Goal: Task Accomplishment & Management: Complete application form

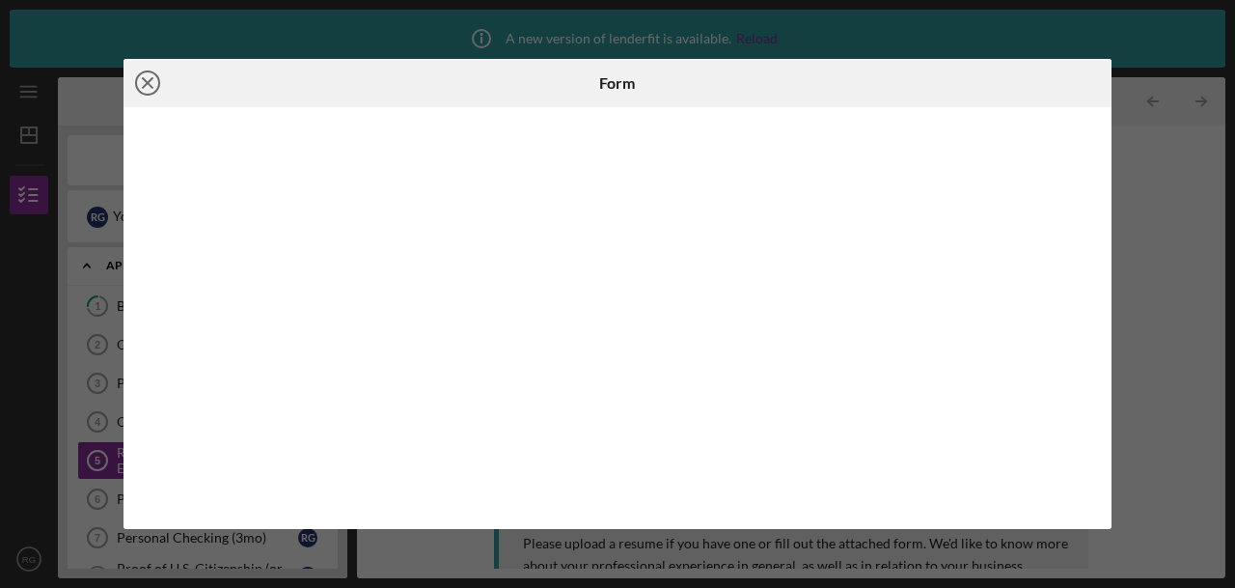
click at [143, 72] on circle at bounding box center [147, 82] width 23 height 23
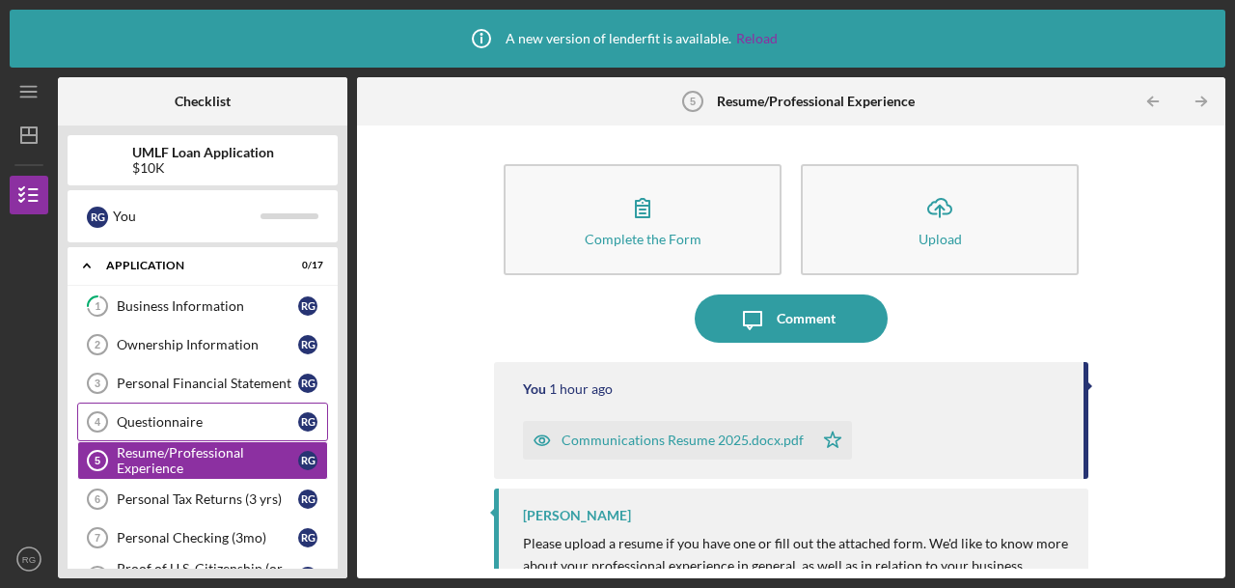
click at [239, 410] on link "Questionnaire 4 Questionnaire R G" at bounding box center [202, 421] width 251 height 39
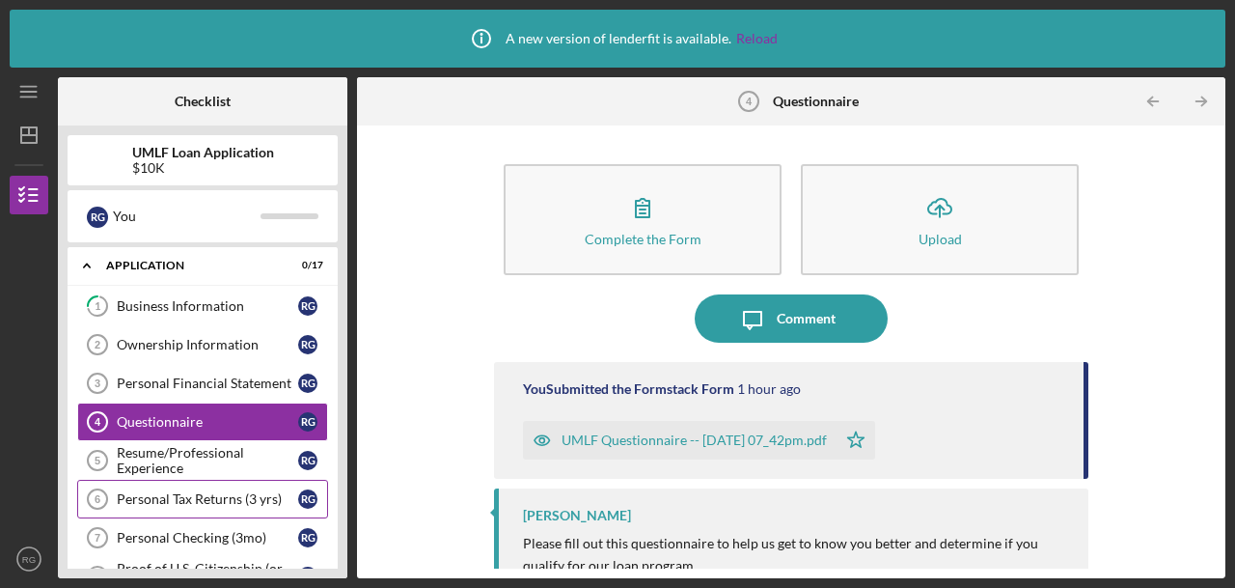
click at [212, 495] on div "Personal Tax Returns (3 yrs)" at bounding box center [207, 498] width 181 height 15
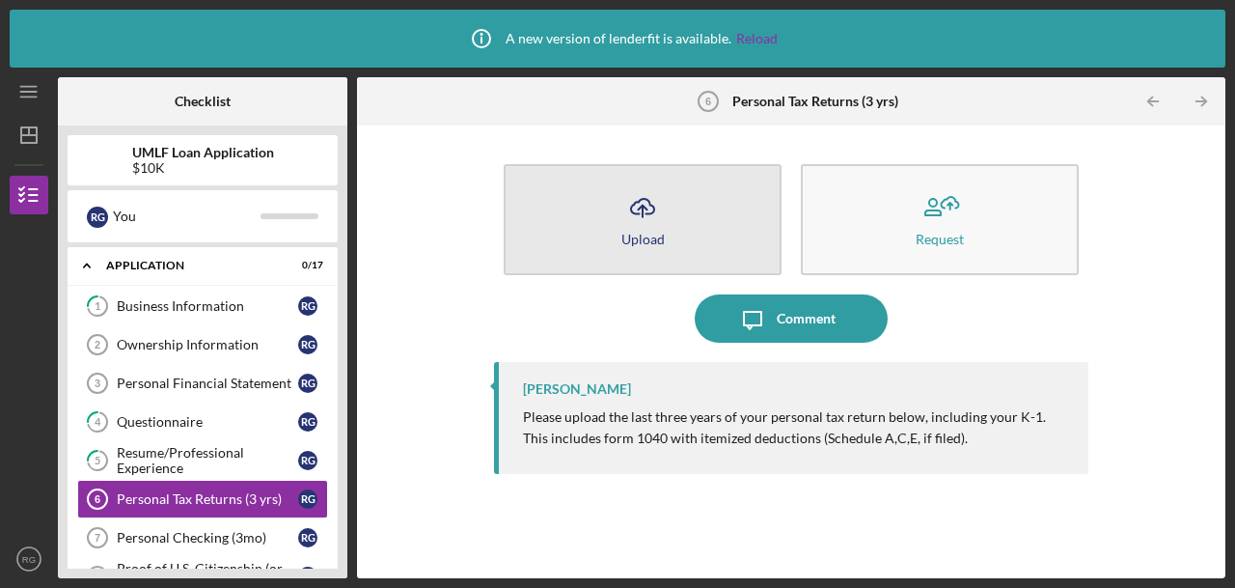
click at [656, 214] on icon "Icon/Upload" at bounding box center [643, 207] width 48 height 48
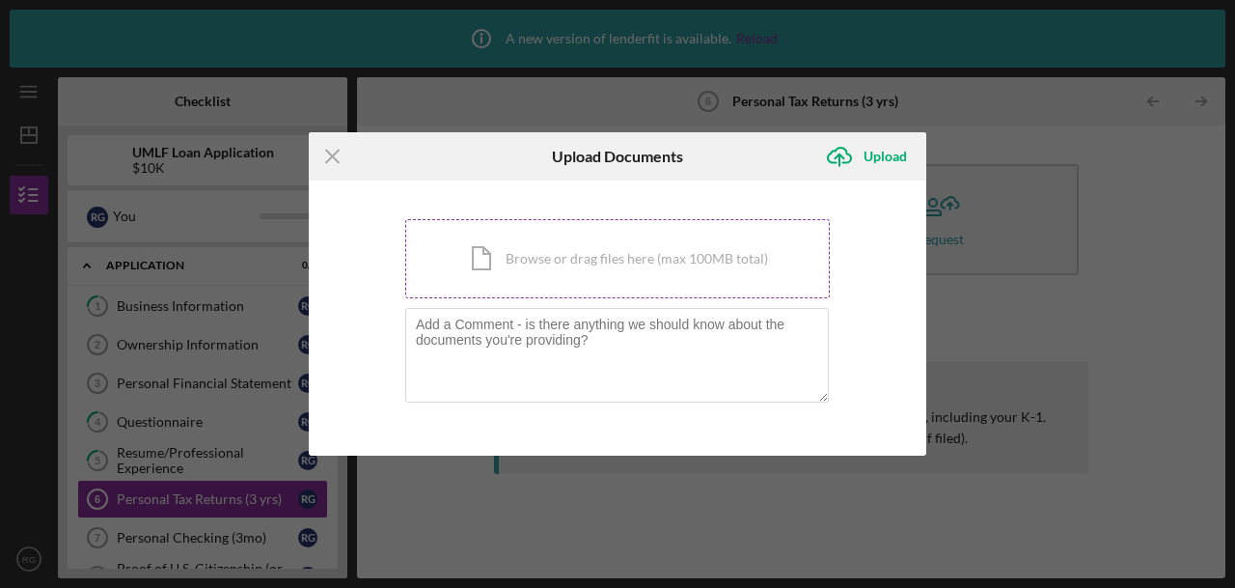
click at [559, 273] on div "Icon/Document Browse or drag files here (max 100MB total) Tap to choose files o…" at bounding box center [617, 258] width 425 height 79
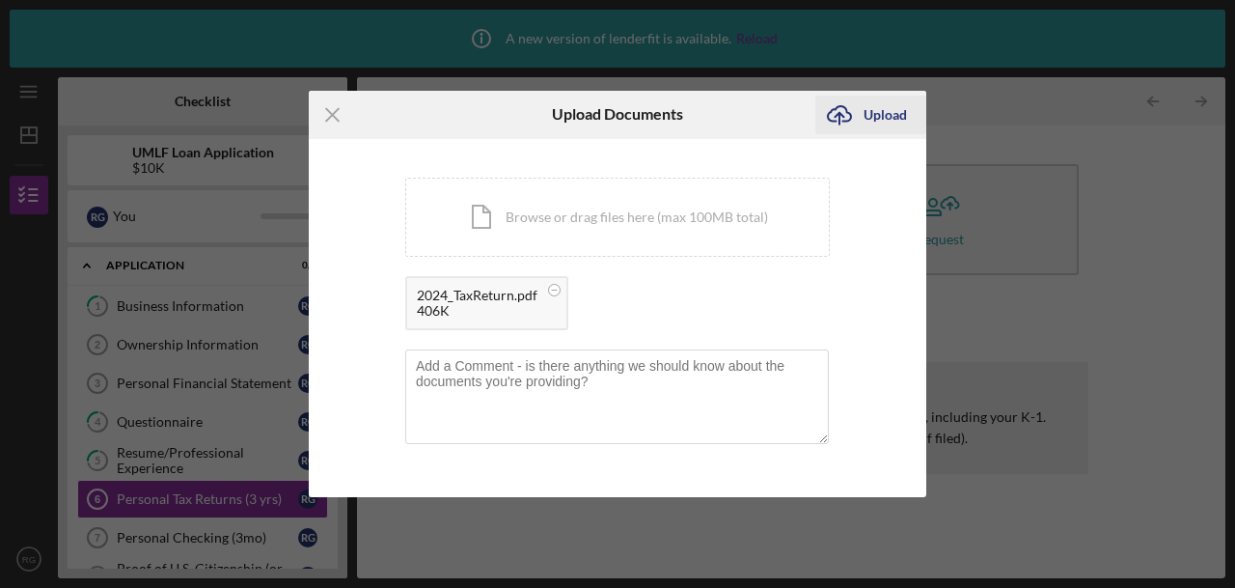
click at [873, 124] on div "Upload" at bounding box center [885, 115] width 43 height 39
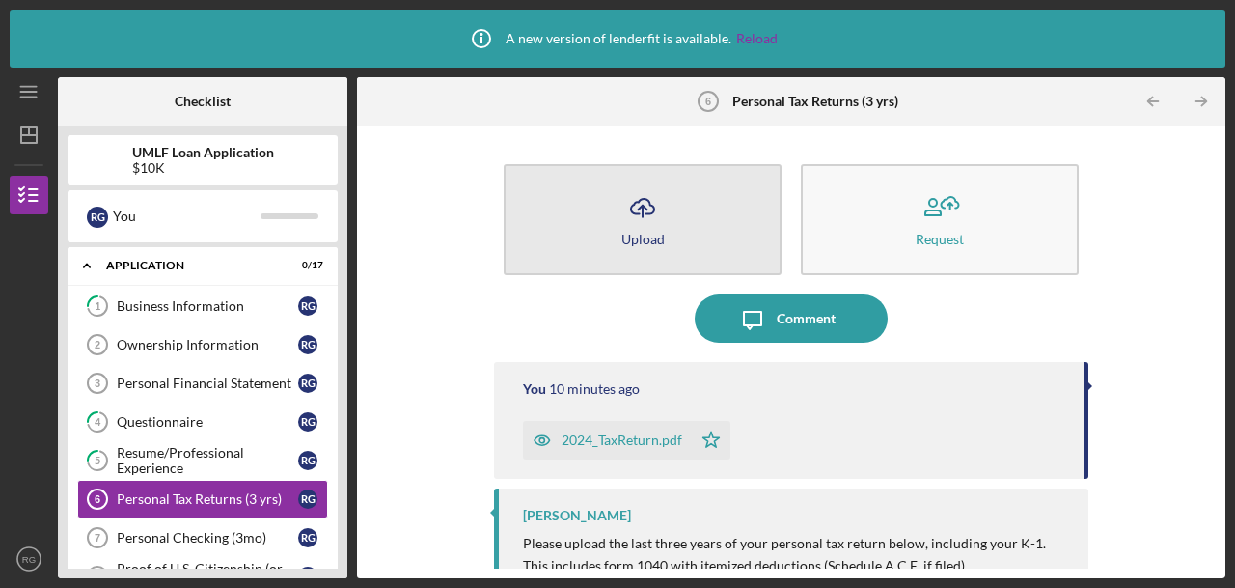
click at [637, 200] on icon "Icon/Upload" at bounding box center [643, 207] width 48 height 48
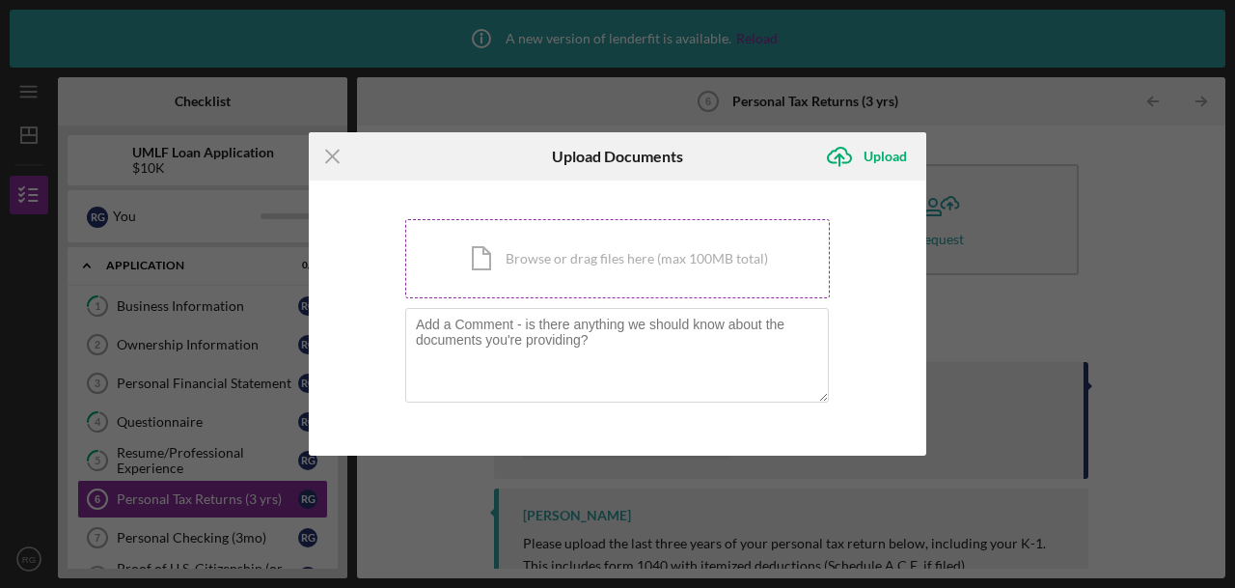
click at [547, 263] on div "Icon/Document Browse or drag files here (max 100MB total) Tap to choose files o…" at bounding box center [617, 258] width 425 height 79
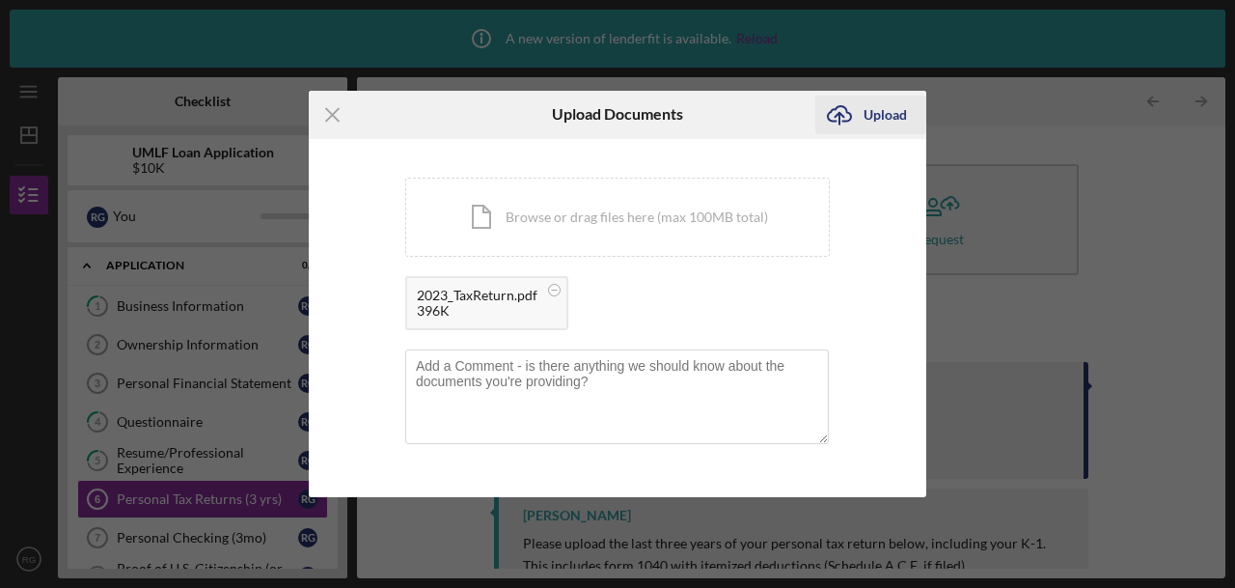
click at [876, 107] on div "Upload" at bounding box center [885, 115] width 43 height 39
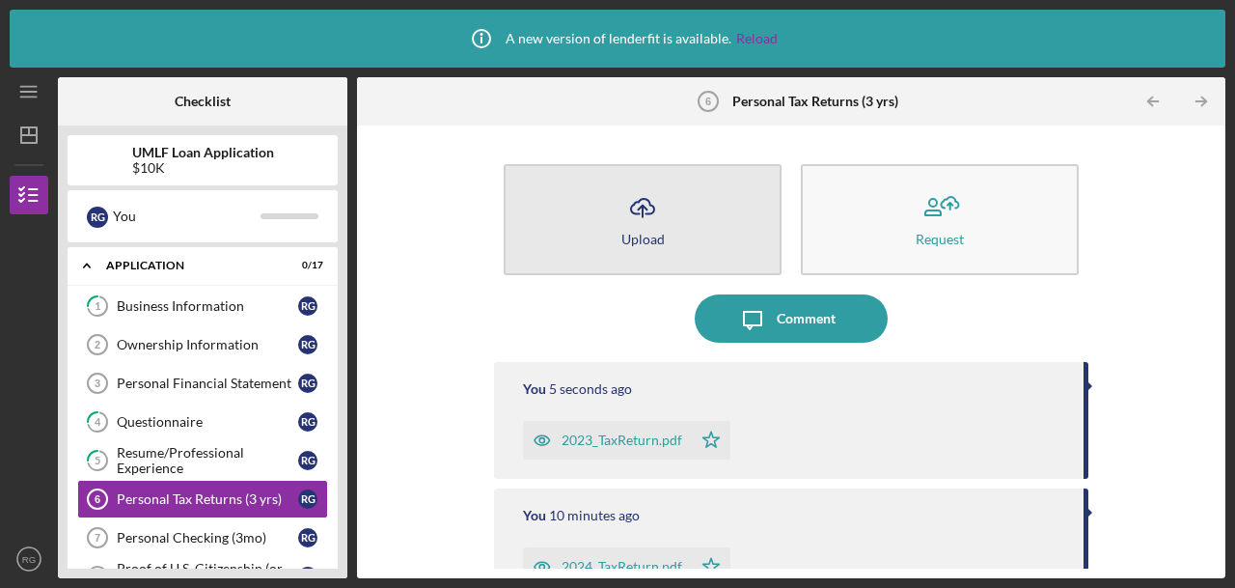
click at [650, 207] on icon "button" at bounding box center [642, 206] width 23 height 14
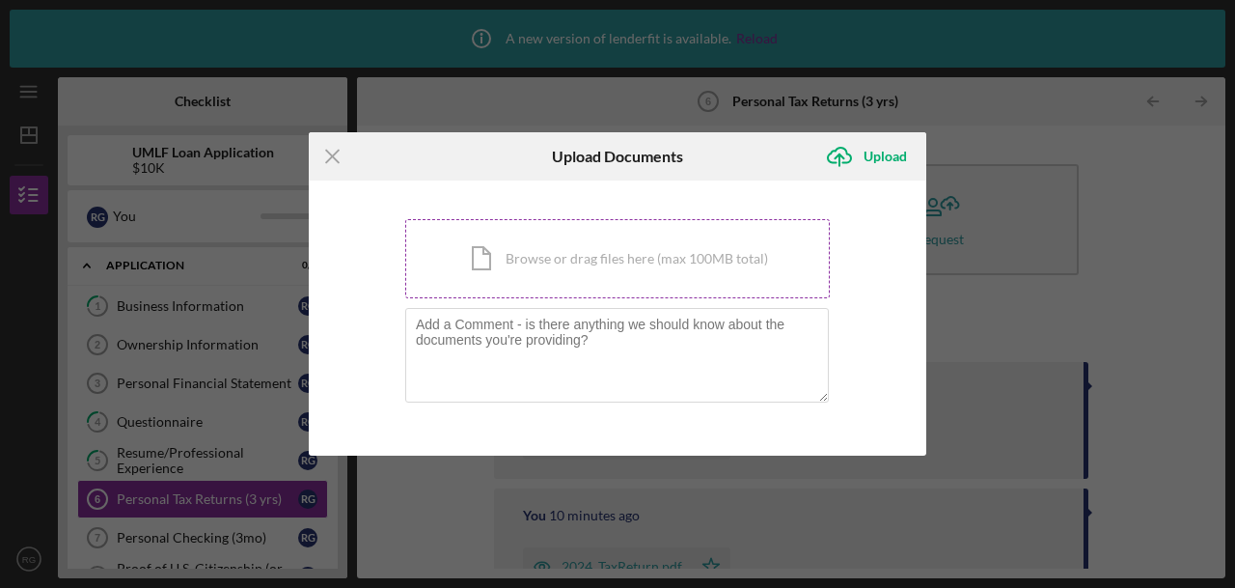
click at [606, 262] on div "Icon/Document Browse or drag files here (max 100MB total) Tap to choose files o…" at bounding box center [617, 258] width 425 height 79
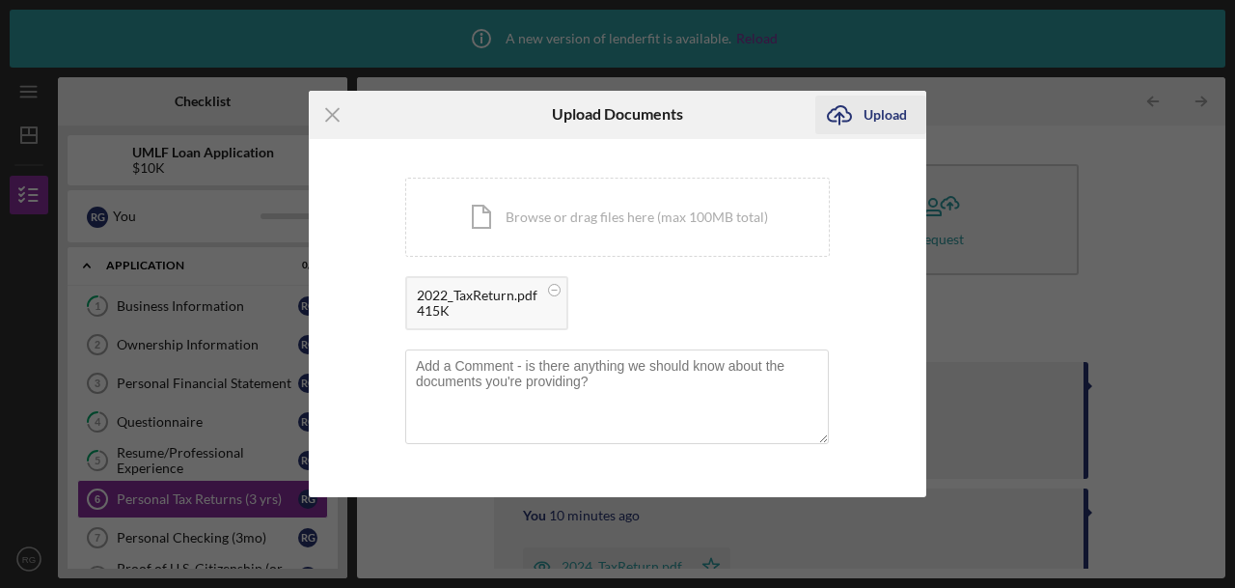
click at [880, 117] on div "Upload" at bounding box center [885, 115] width 43 height 39
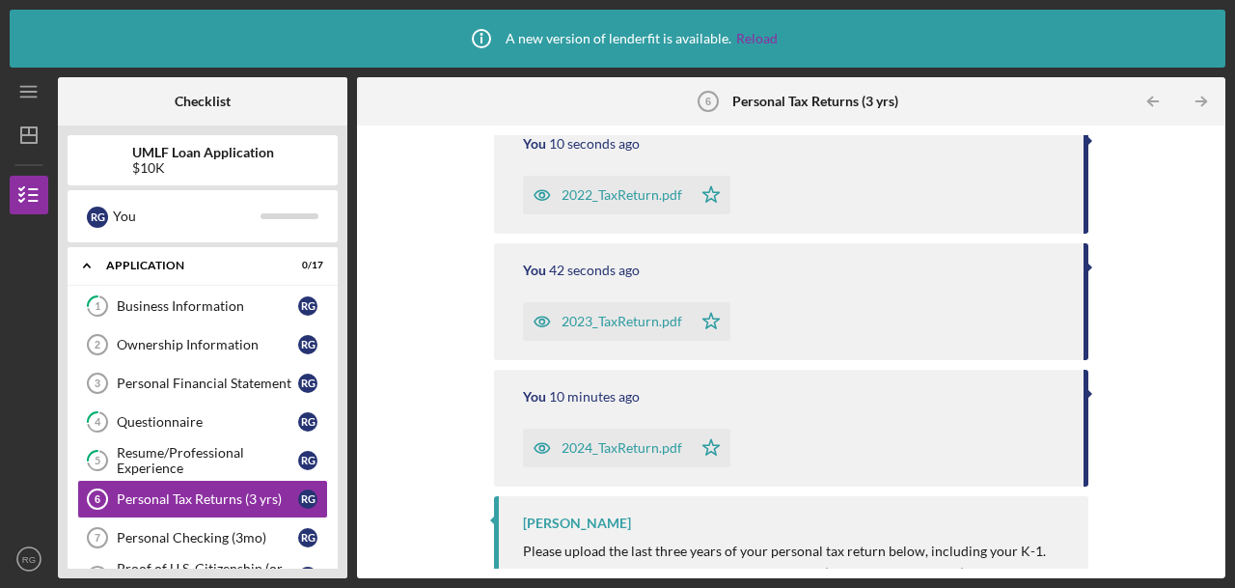
scroll to position [284, 0]
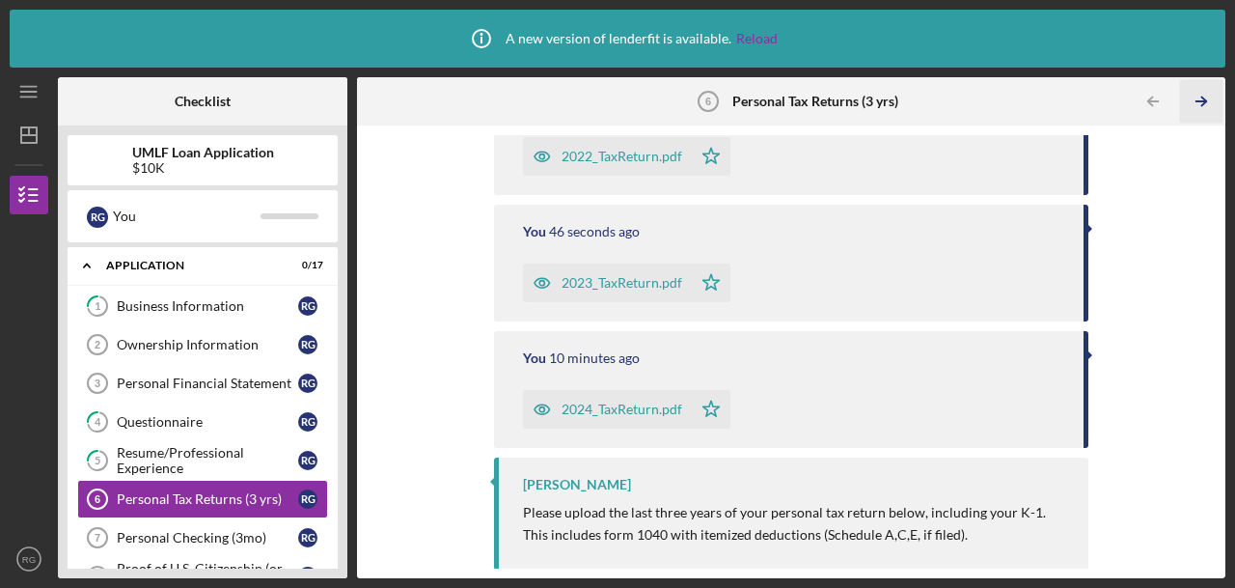
click at [1208, 97] on icon "Icon/Table Pagination Arrow" at bounding box center [1201, 101] width 43 height 43
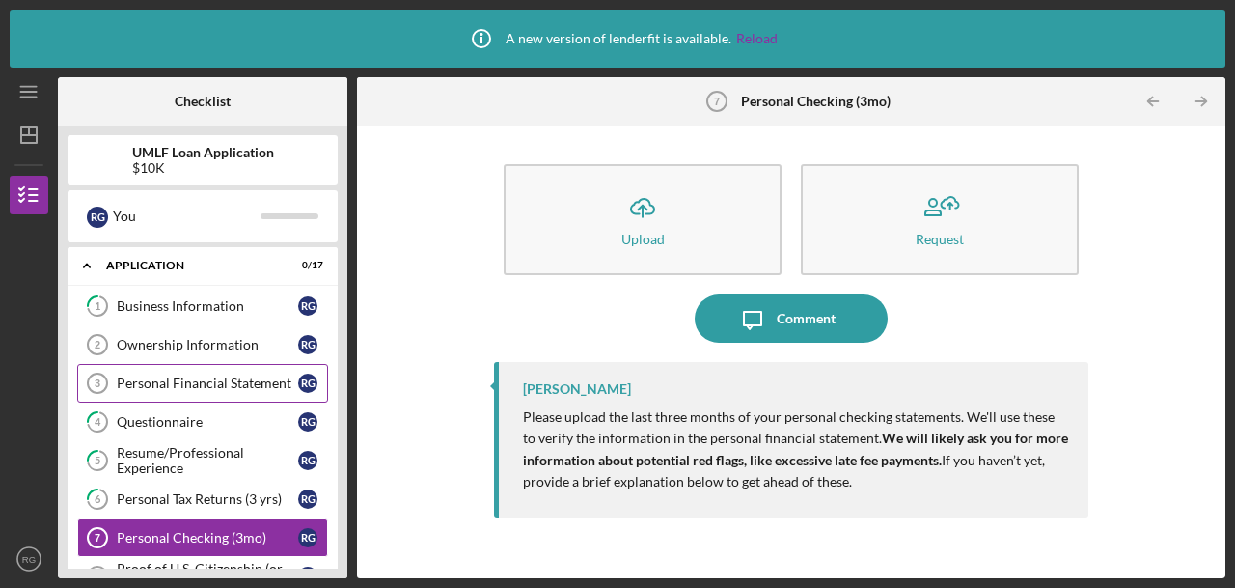
click at [254, 381] on div "Personal Financial Statement" at bounding box center [207, 382] width 181 height 15
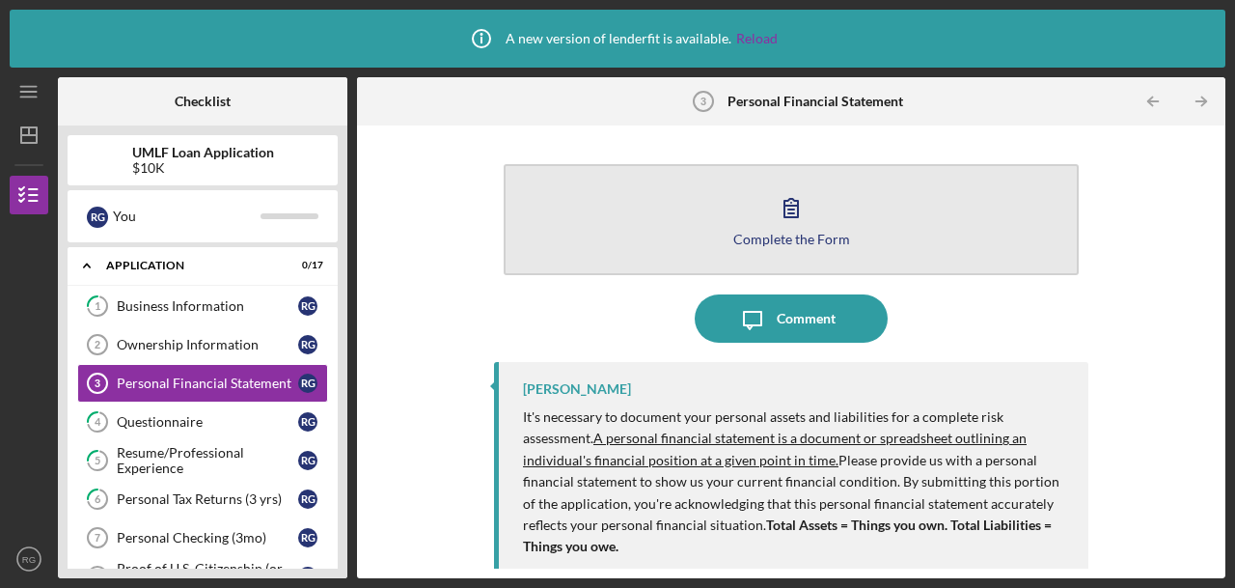
click at [788, 222] on icon "button" at bounding box center [791, 207] width 48 height 48
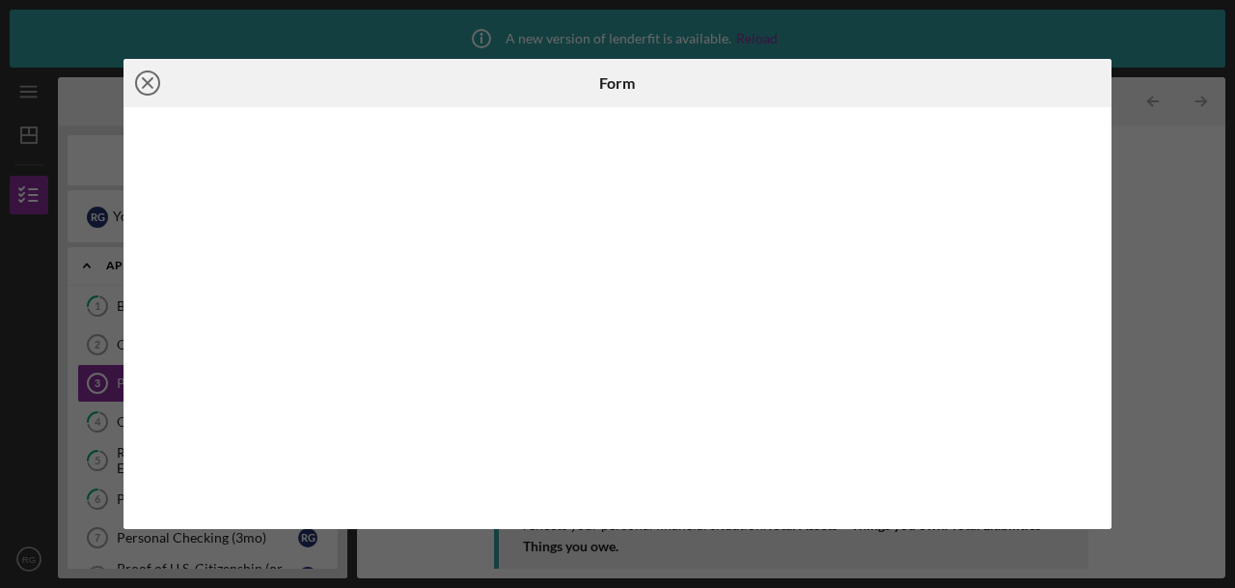
click at [154, 86] on icon "Icon/Close" at bounding box center [148, 83] width 48 height 48
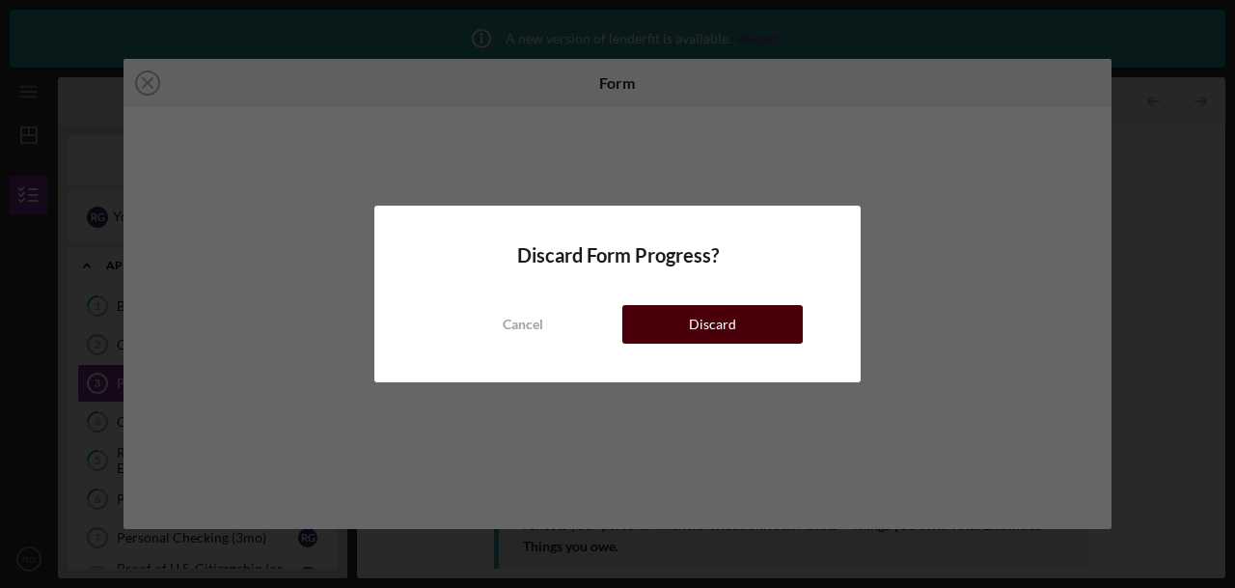
click at [687, 314] on button "Discard" at bounding box center [712, 324] width 180 height 39
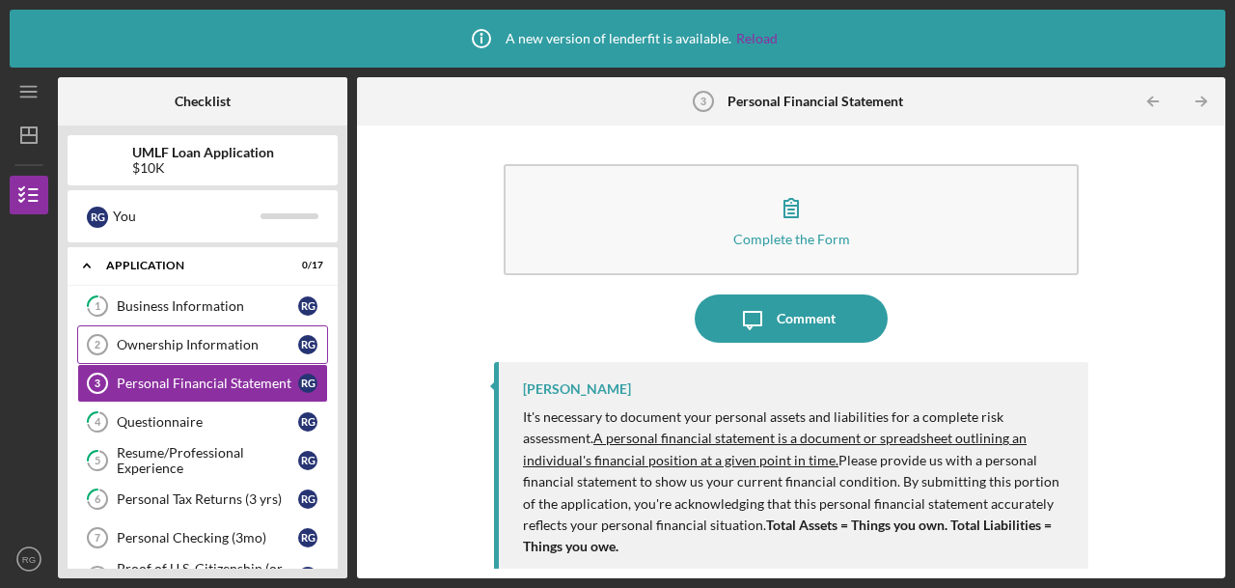
click at [225, 341] on div "Ownership Information" at bounding box center [207, 344] width 181 height 15
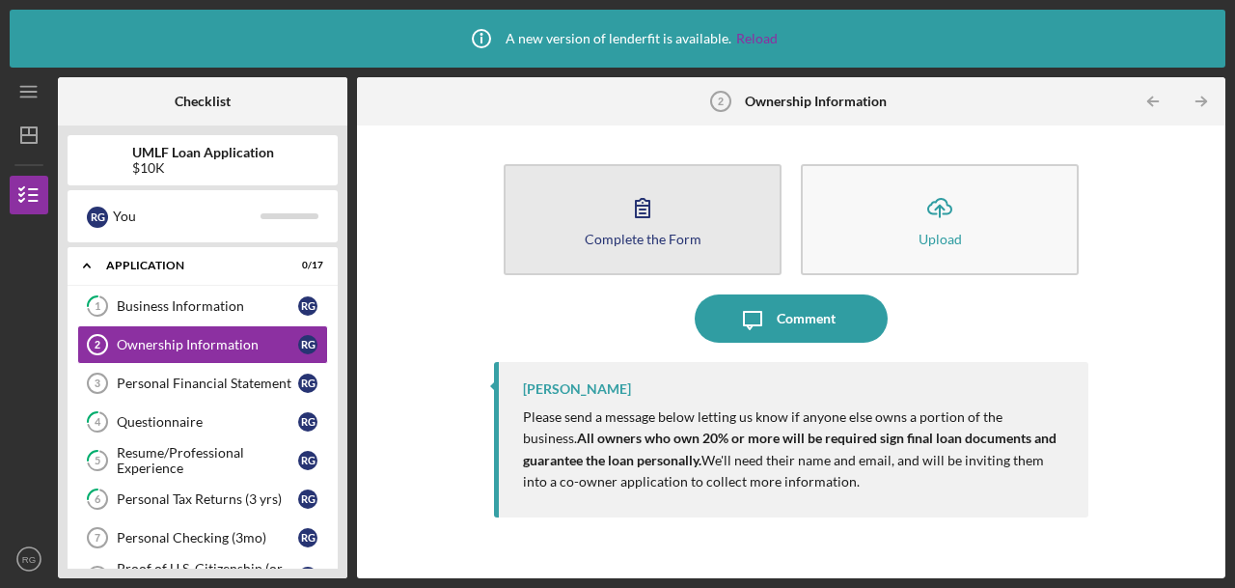
click at [630, 233] on div "Complete the Form" at bounding box center [643, 239] width 117 height 14
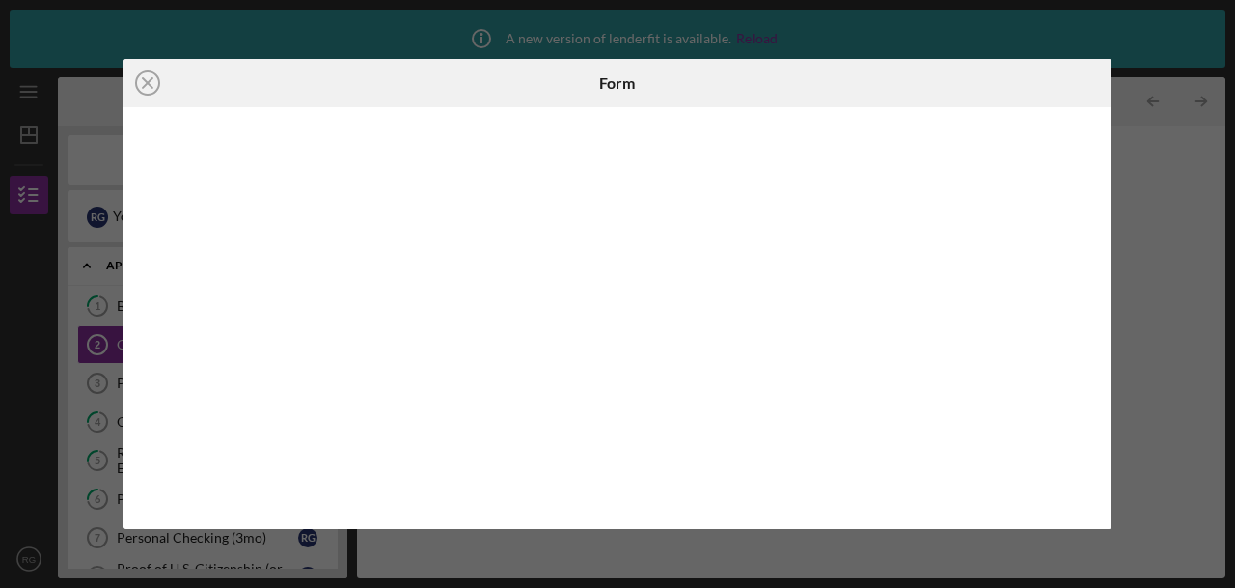
click at [681, 104] on div "Form" at bounding box center [617, 83] width 329 height 48
click at [1105, 212] on div at bounding box center [618, 318] width 988 height 422
click at [158, 76] on circle at bounding box center [147, 82] width 23 height 23
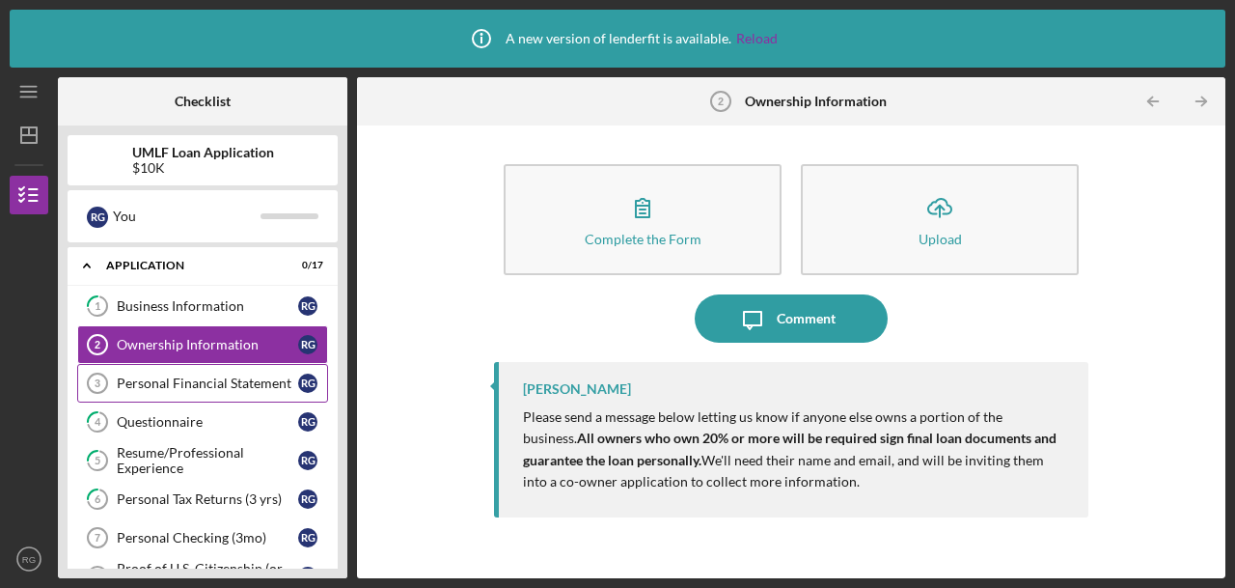
click at [264, 389] on link "Personal Financial Statement 3 Personal Financial Statement R G" at bounding box center [202, 383] width 251 height 39
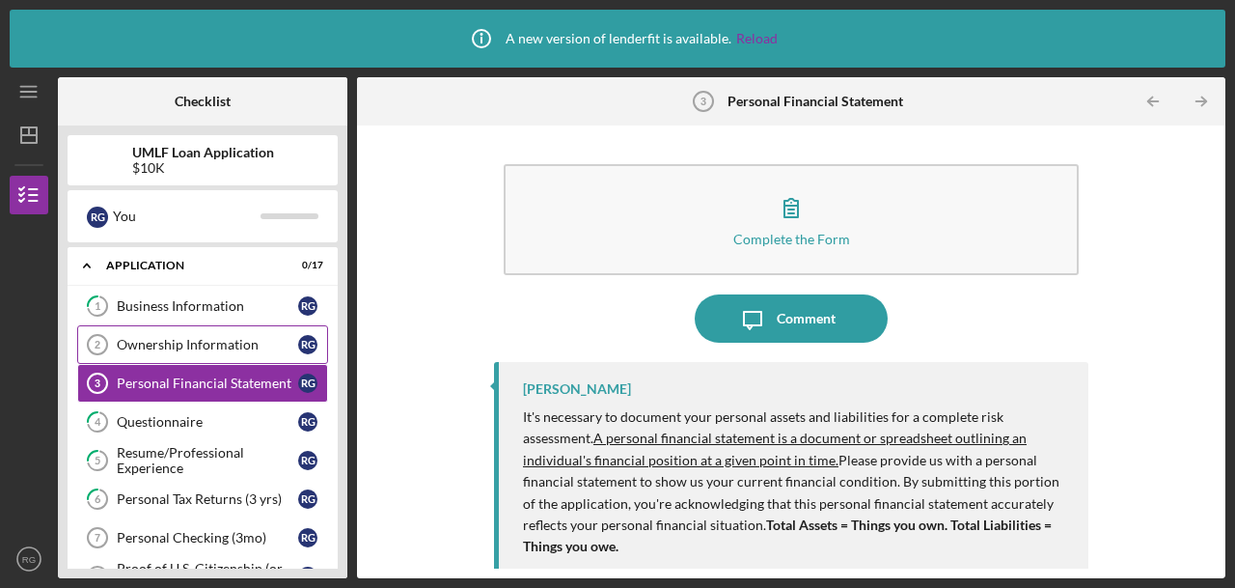
click at [260, 346] on div "Ownership Information" at bounding box center [207, 344] width 181 height 15
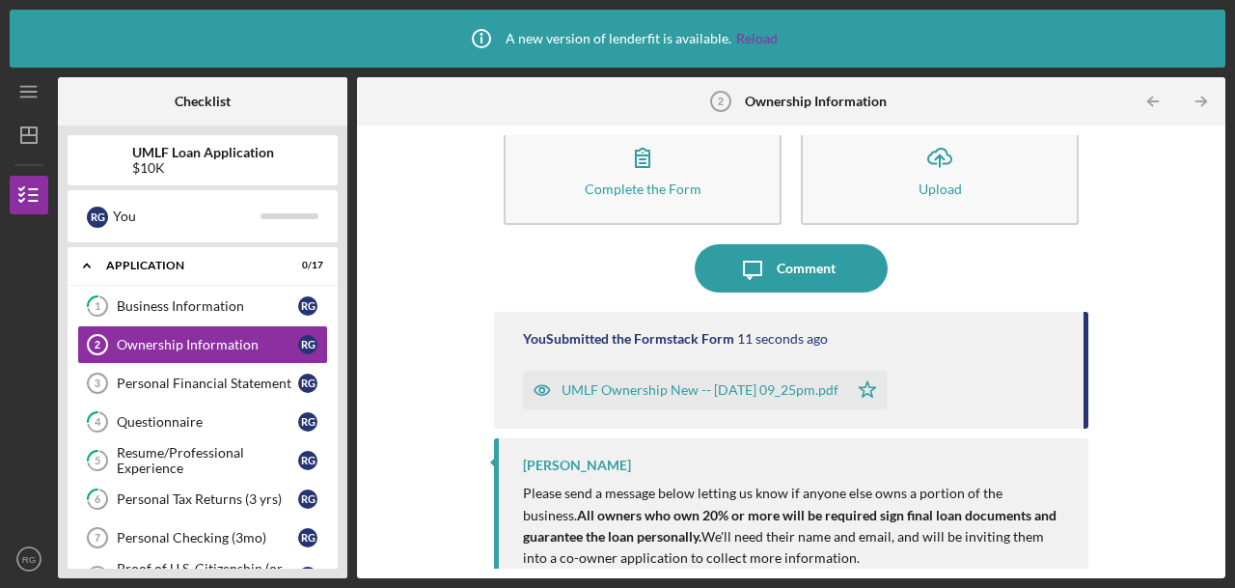
scroll to position [74, 0]
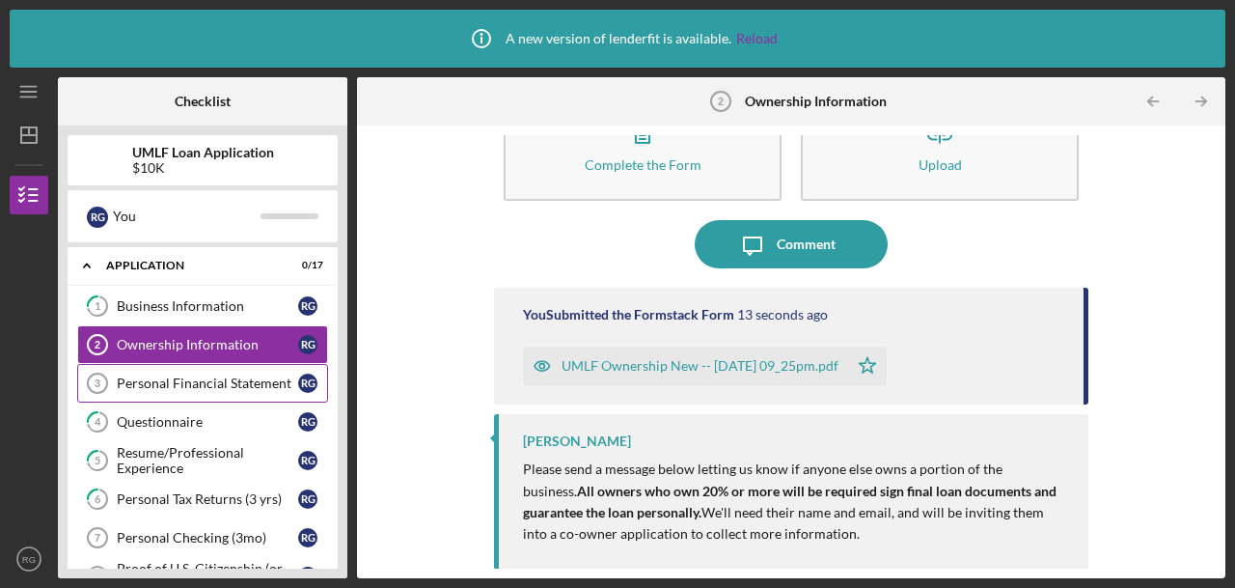
click at [226, 387] on div "Personal Financial Statement" at bounding box center [207, 382] width 181 height 15
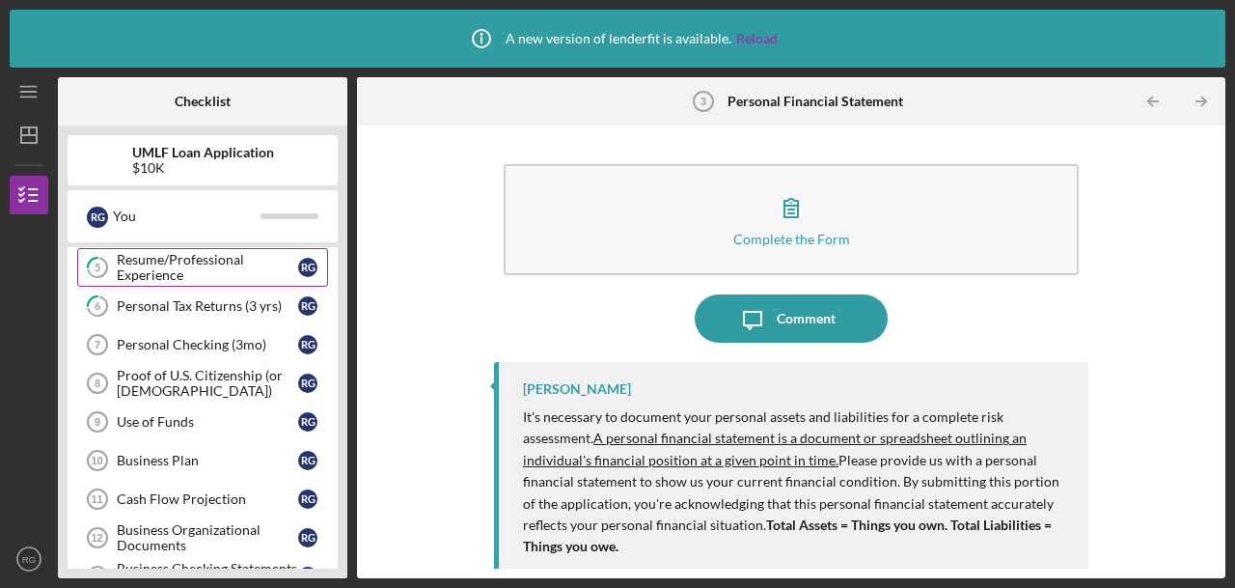
scroll to position [232, 0]
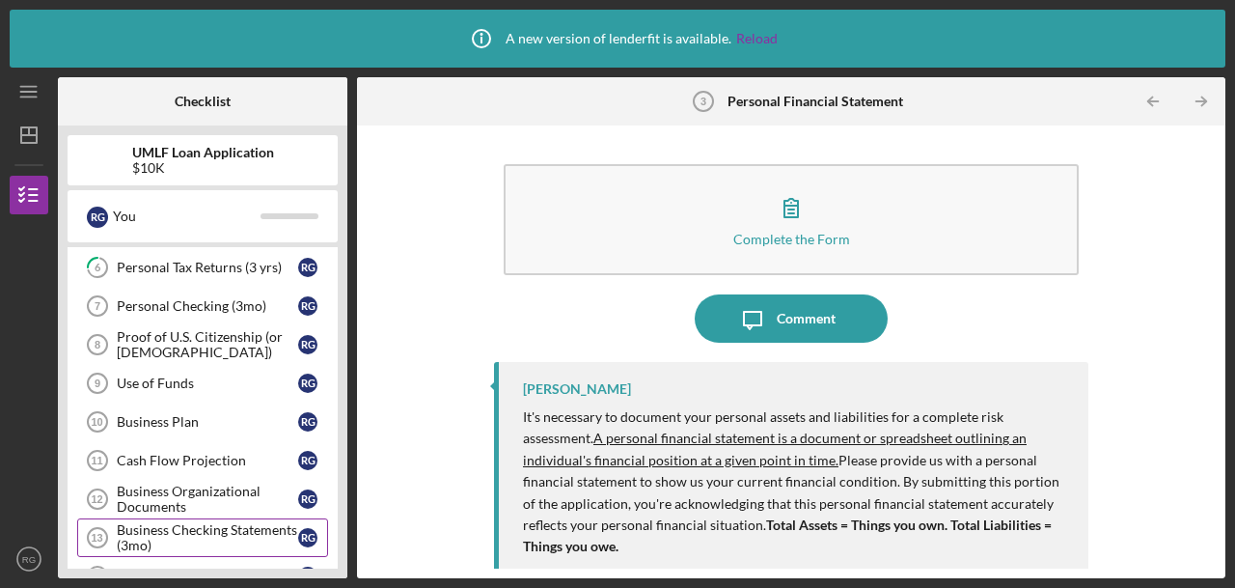
click at [183, 542] on div "Business Checking Statements (3mo)" at bounding box center [207, 537] width 181 height 31
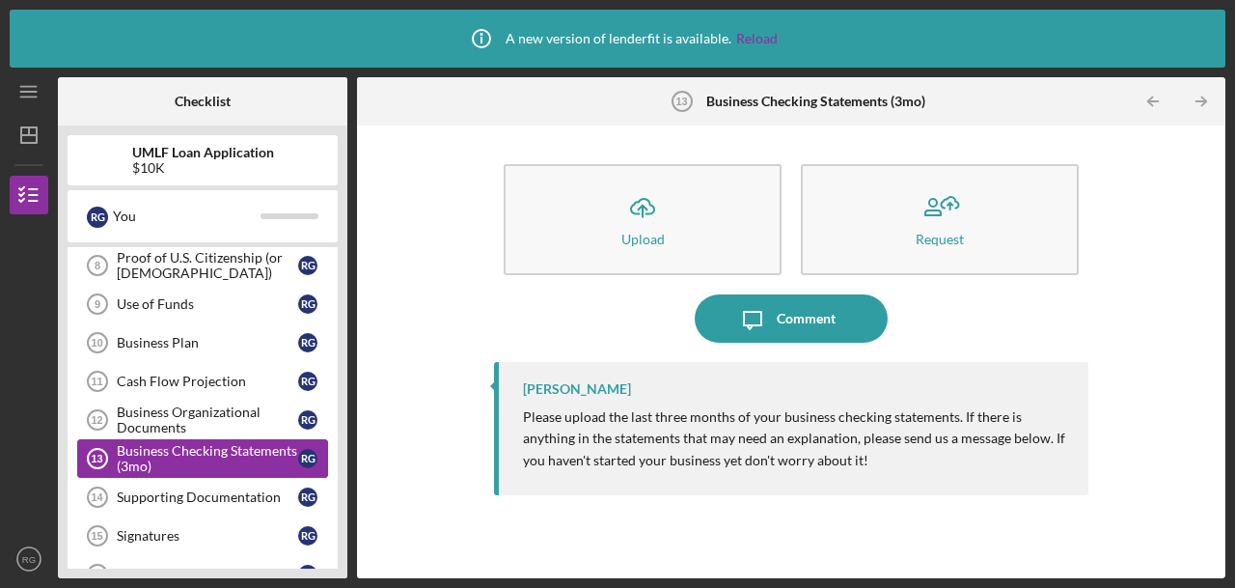
scroll to position [309, 0]
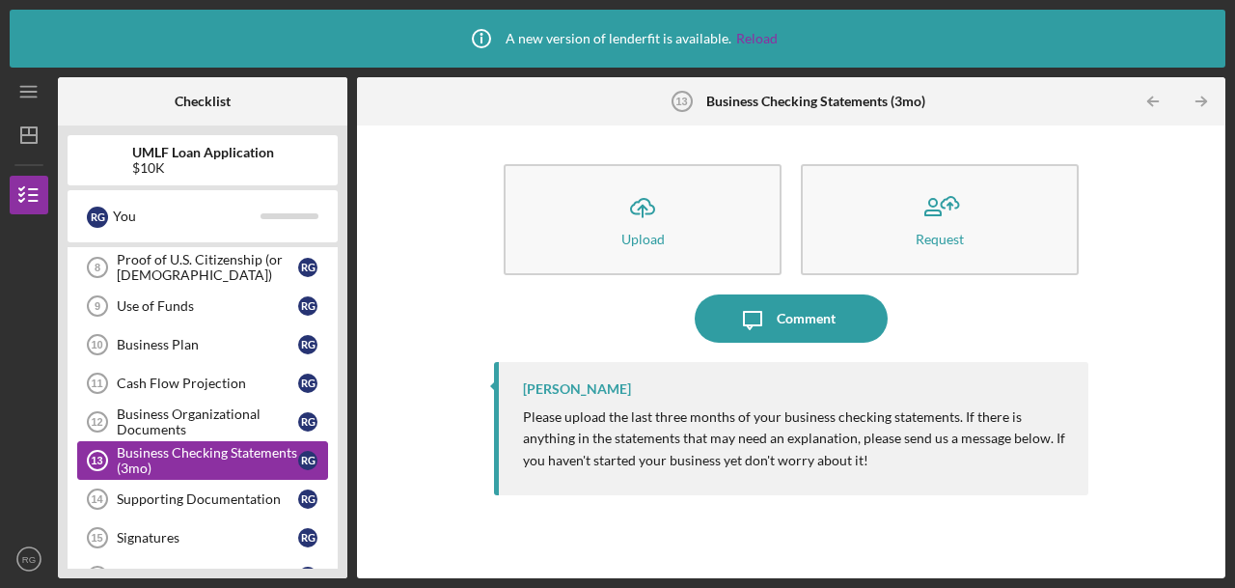
click at [245, 530] on div "Signatures" at bounding box center [207, 537] width 181 height 15
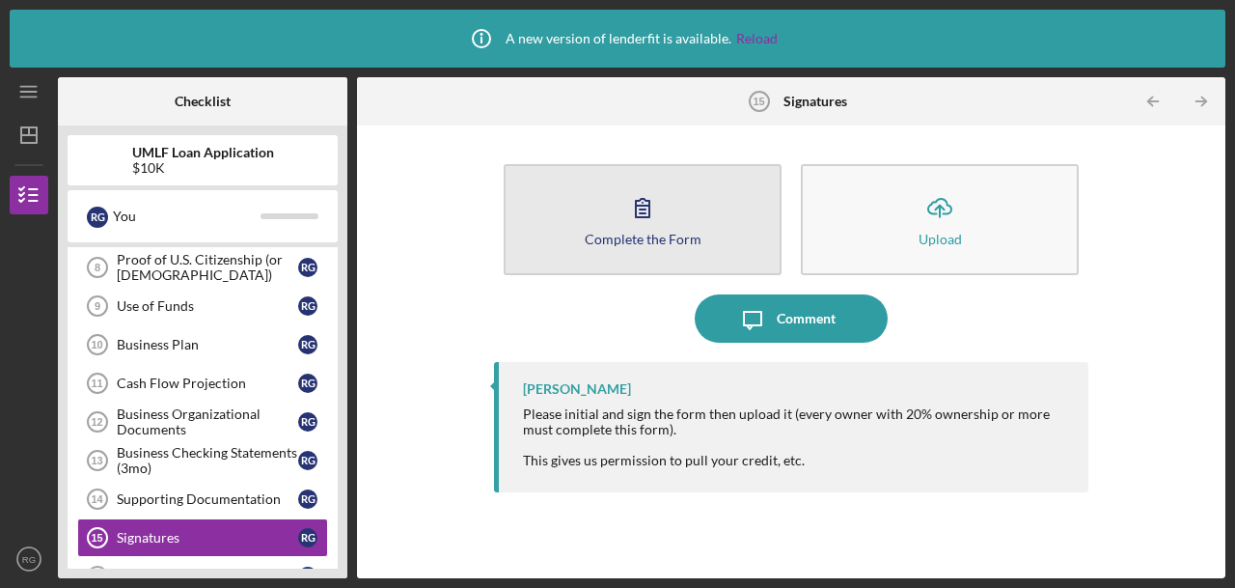
click at [666, 190] on button "Complete the Form Form" at bounding box center [643, 219] width 278 height 111
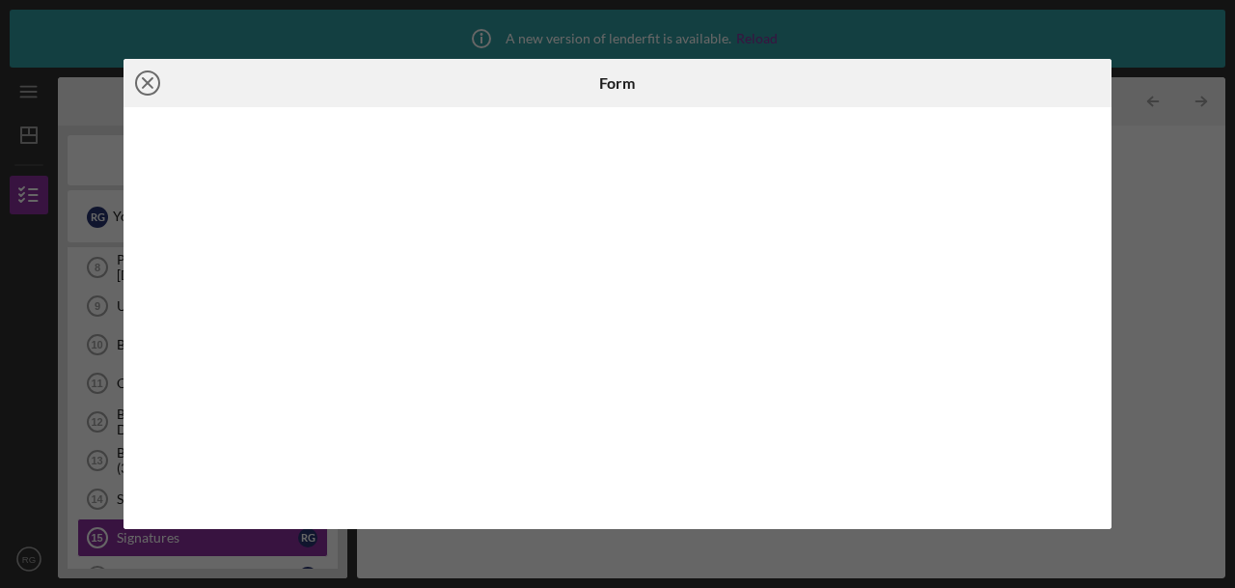
click at [152, 80] on icon "Icon/Close" at bounding box center [148, 83] width 48 height 48
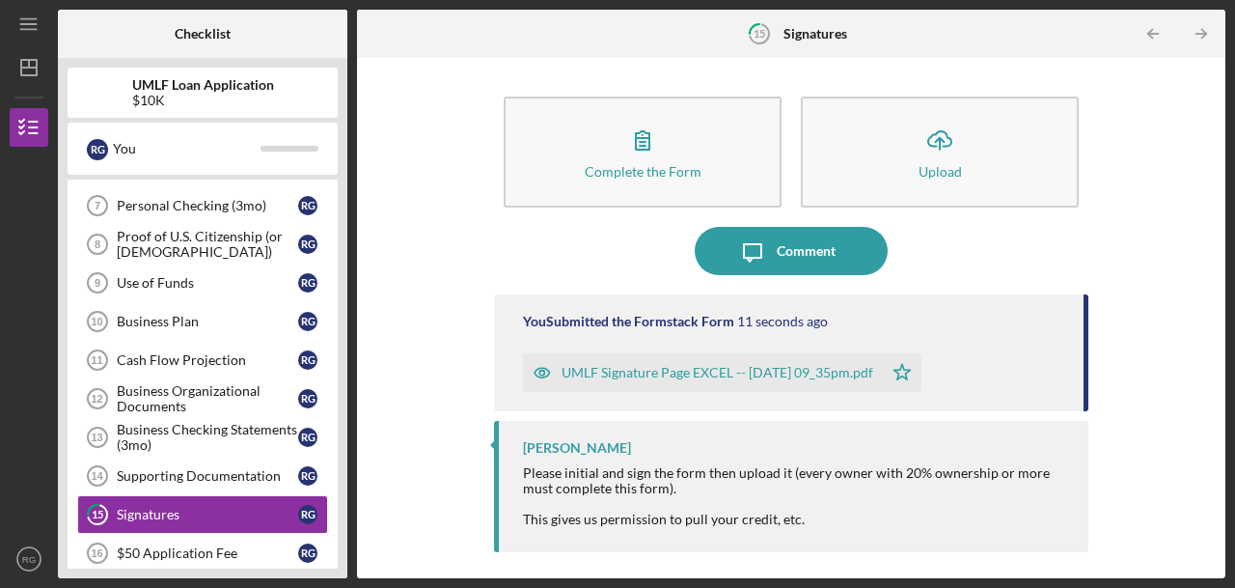
scroll to position [378, 0]
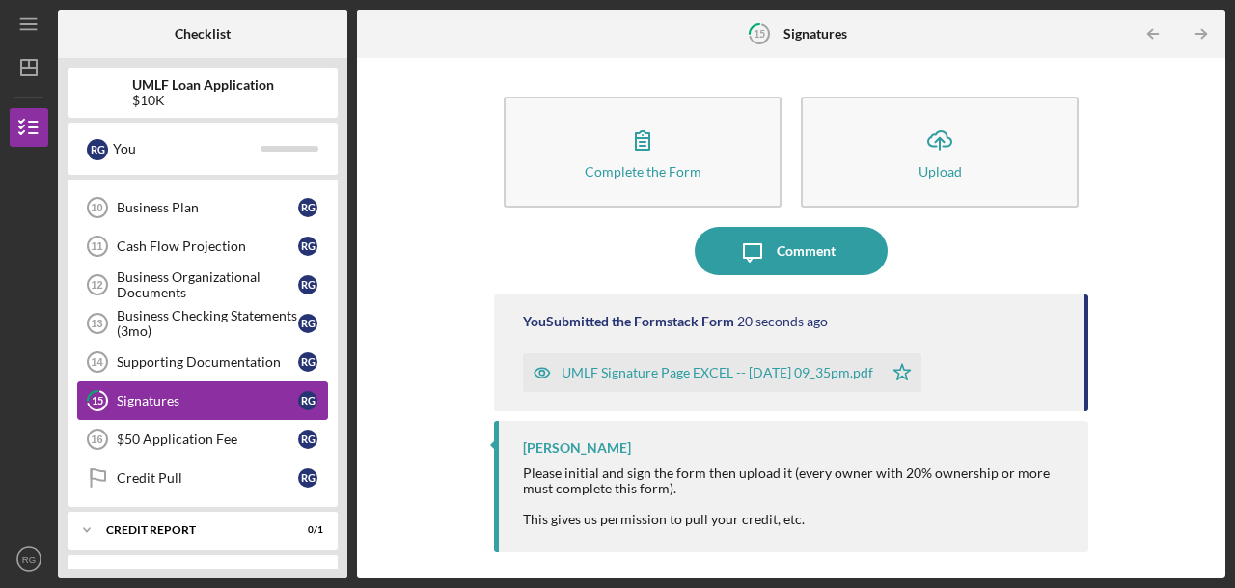
click at [231, 395] on div "Signatures" at bounding box center [207, 400] width 181 height 15
